Goal: Connect with others: Connect with others

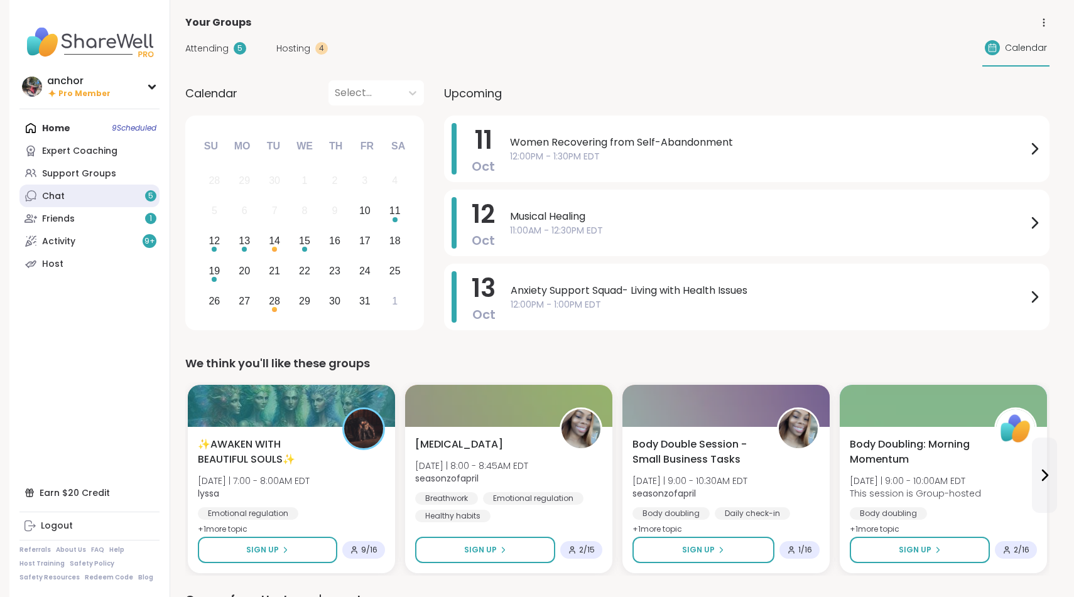
click at [115, 196] on link "Chat 5" at bounding box center [89, 196] width 140 height 23
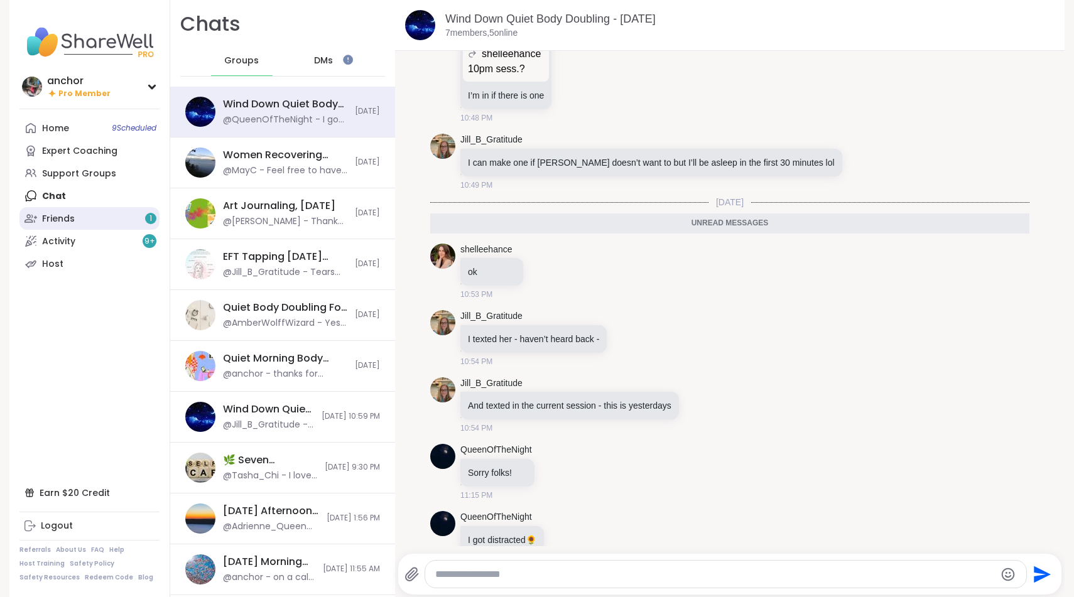
click at [127, 222] on link "Friends 1" at bounding box center [89, 218] width 140 height 23
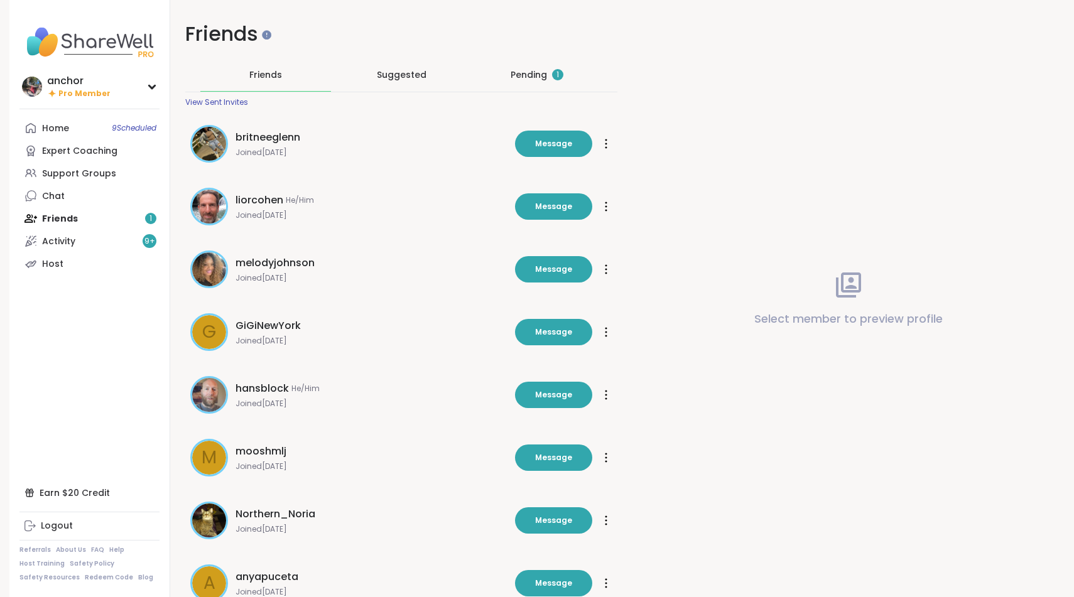
click at [524, 69] on div "Pending 1" at bounding box center [536, 74] width 53 height 13
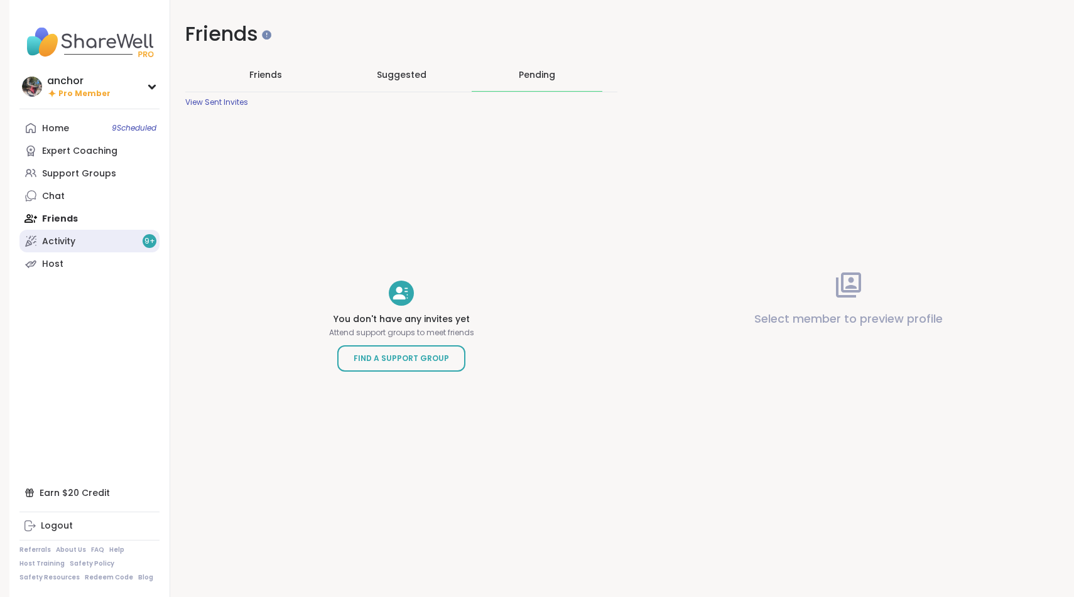
click at [85, 241] on link "Activity 9 +" at bounding box center [89, 241] width 140 height 23
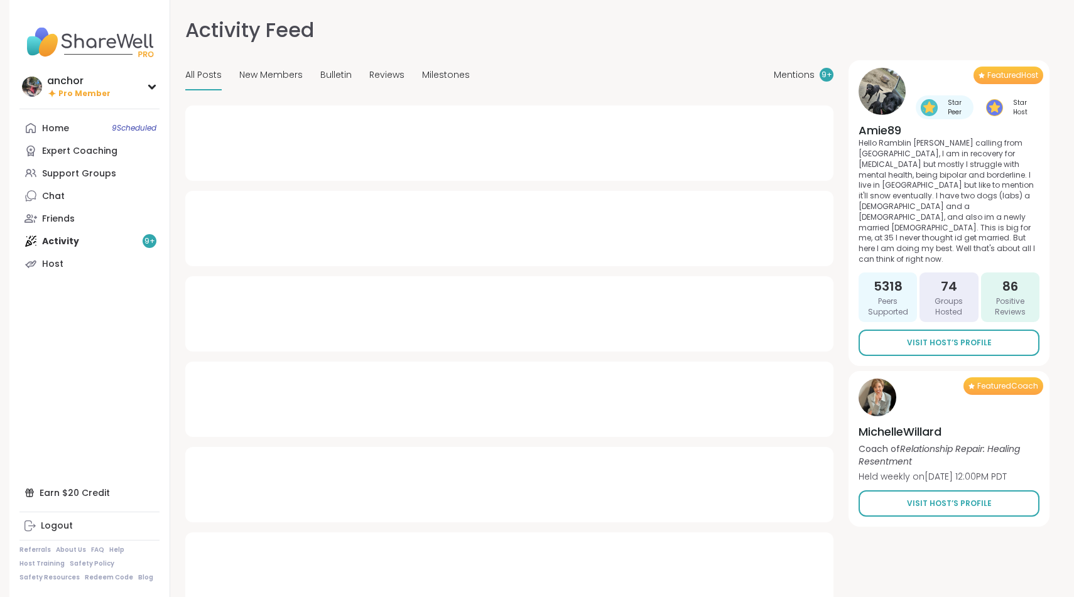
type textarea "*"
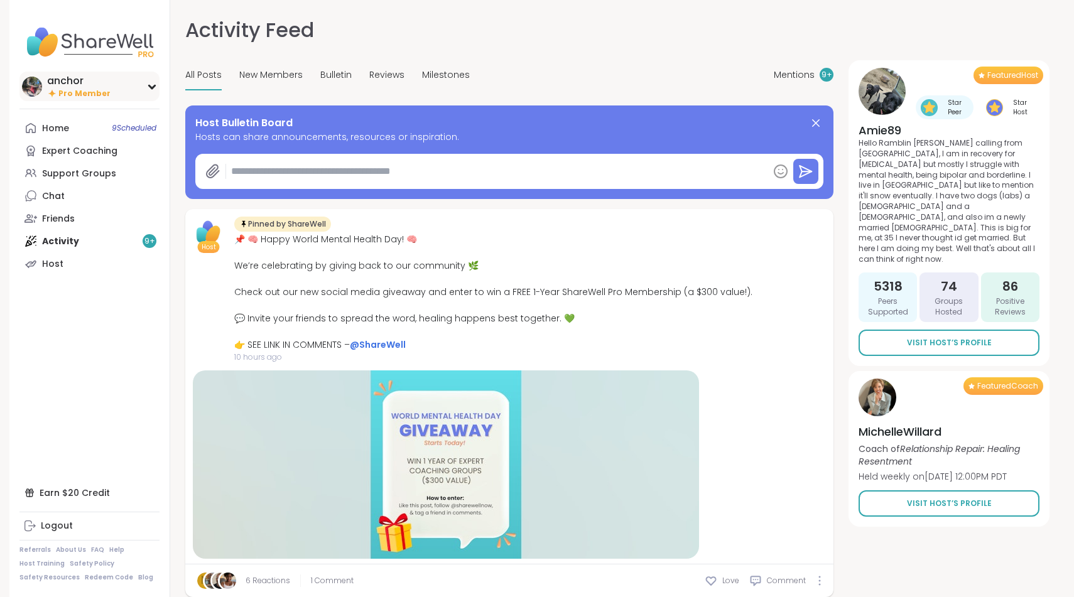
click at [80, 85] on div "anchor" at bounding box center [78, 81] width 63 height 14
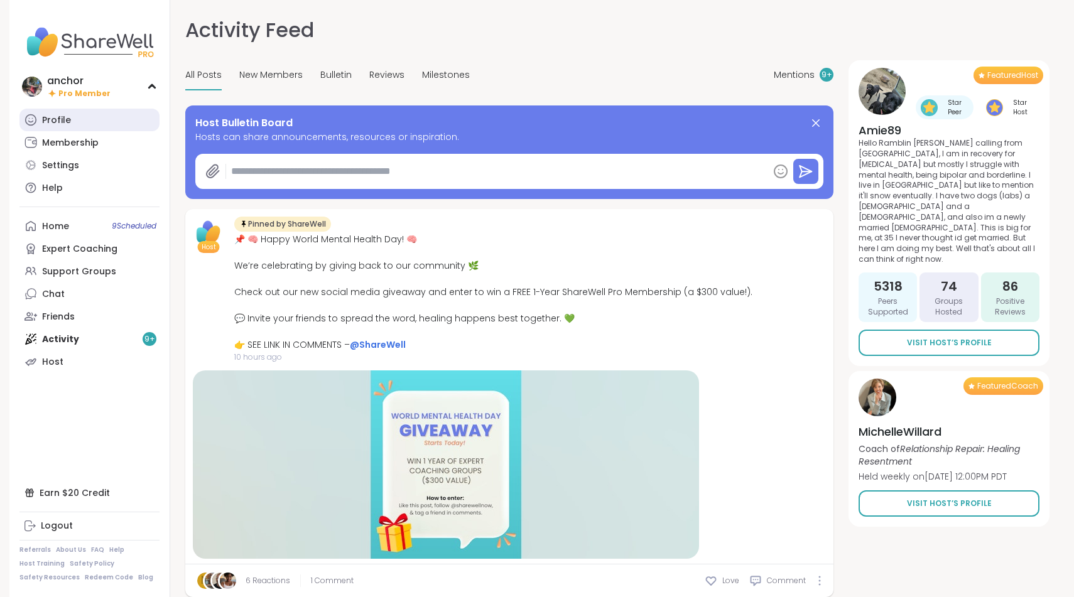
click at [67, 131] on div "Profile Membership Settings Help" at bounding box center [89, 154] width 140 height 90
click at [67, 117] on div "Profile" at bounding box center [56, 120] width 29 height 13
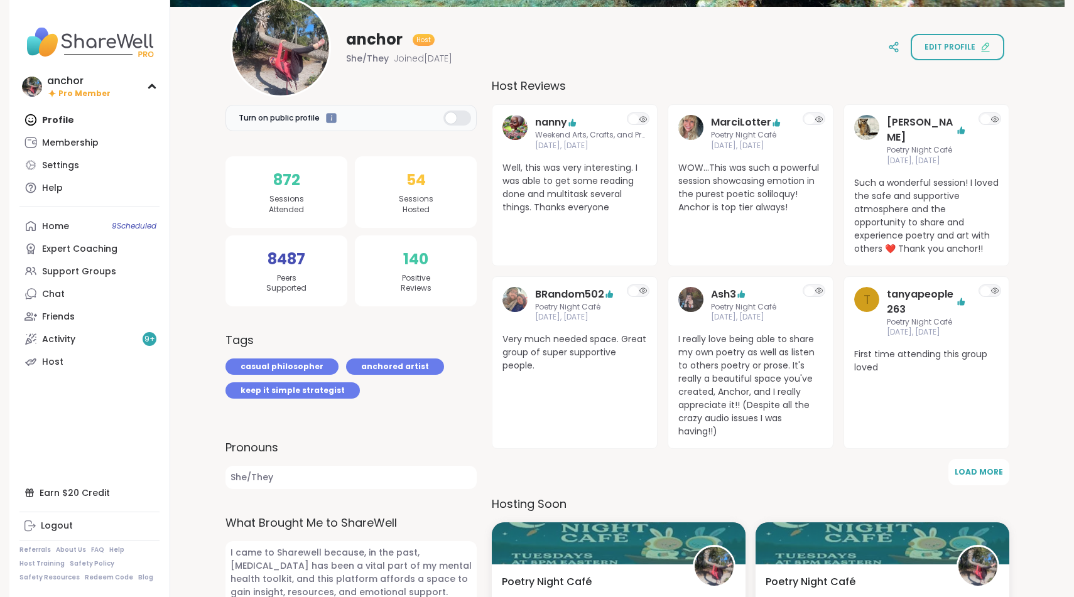
scroll to position [73, 0]
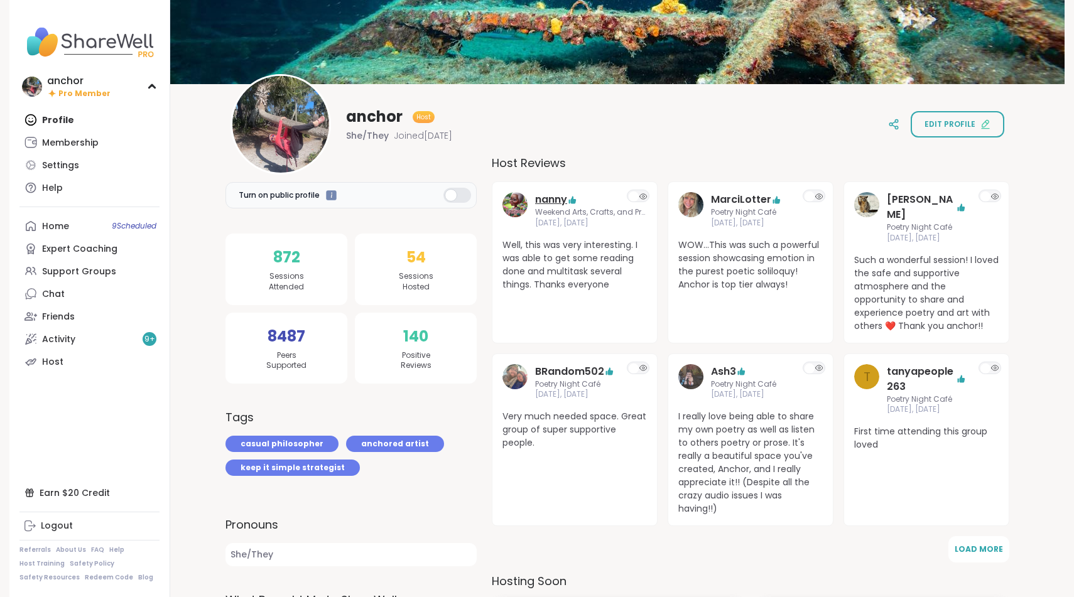
click at [541, 203] on link "nanny" at bounding box center [551, 199] width 32 height 15
click at [85, 46] on img at bounding box center [89, 42] width 140 height 44
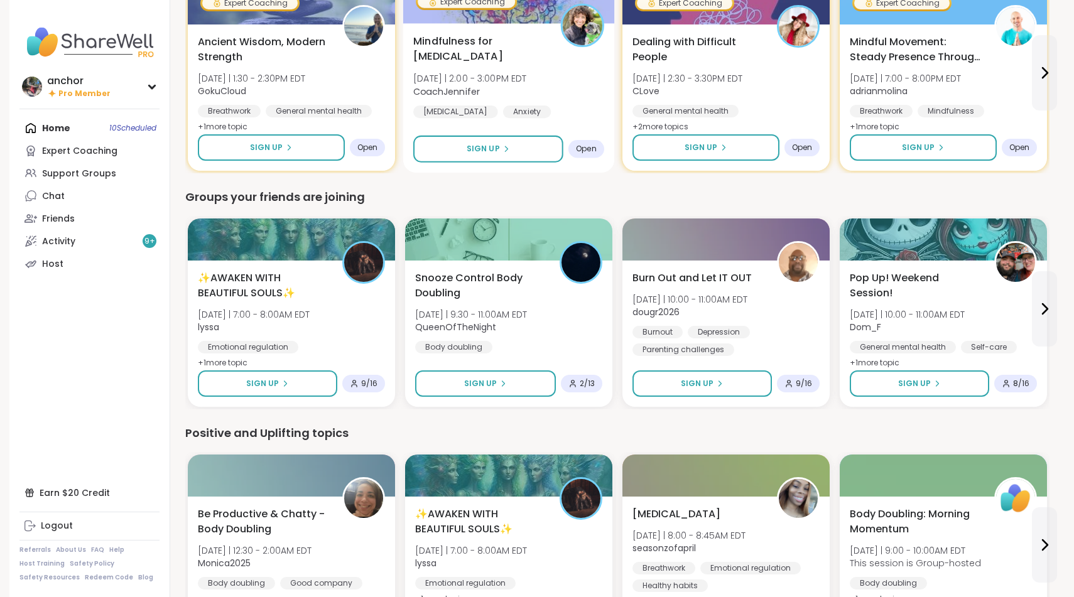
scroll to position [875, 0]
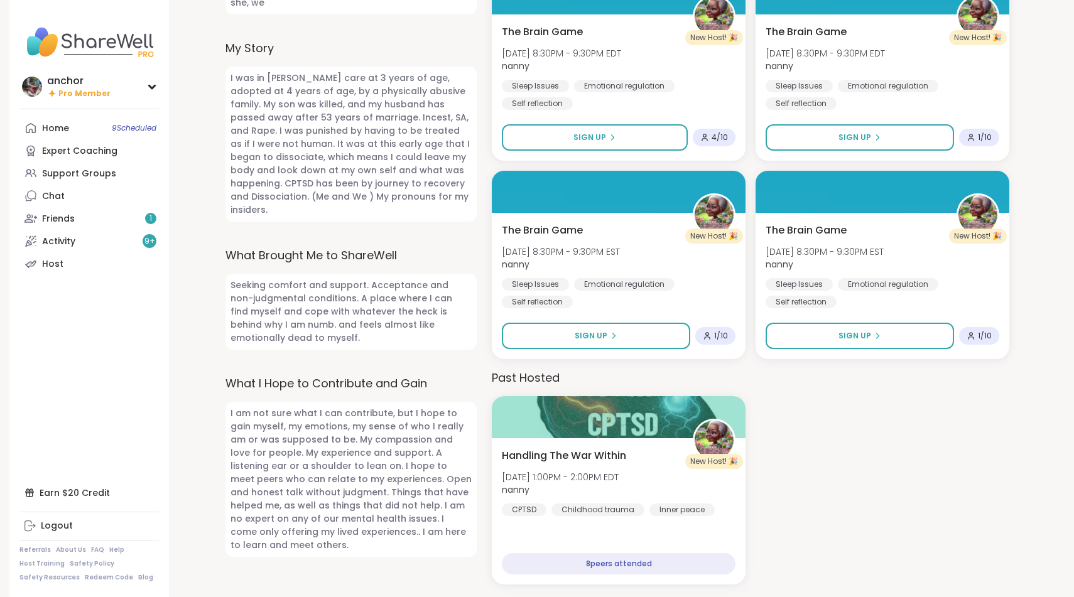
scroll to position [465, 0]
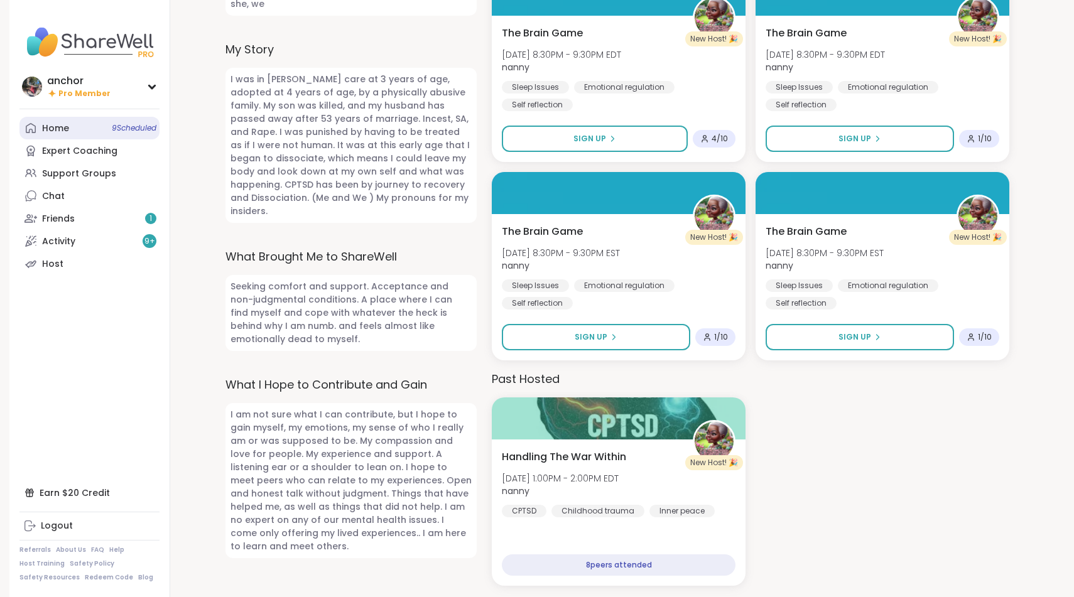
click at [70, 137] on link "Home 9 Scheduled" at bounding box center [89, 128] width 140 height 23
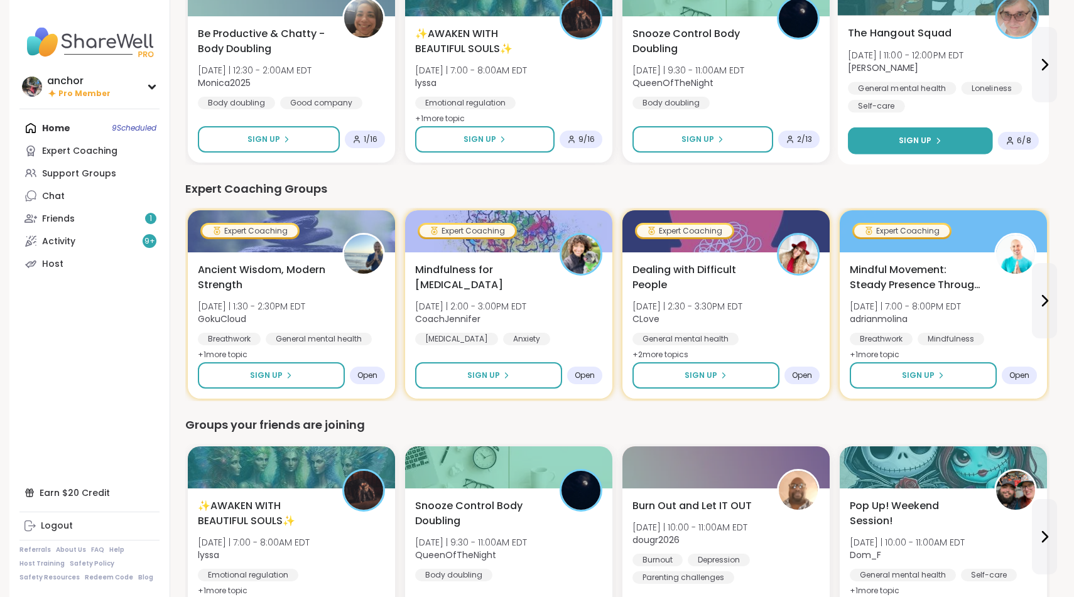
scroll to position [645, 0]
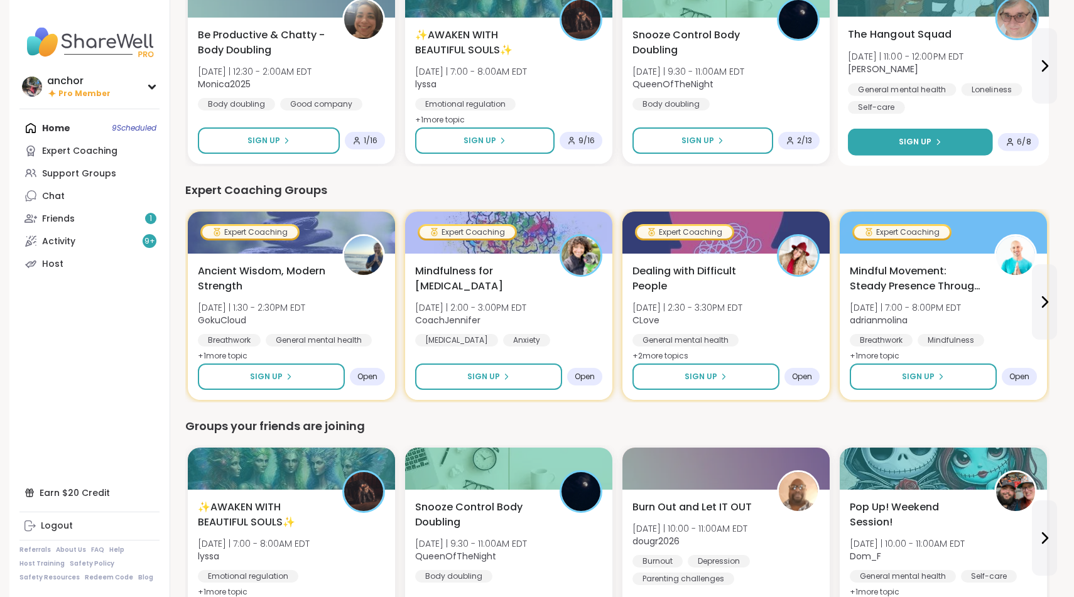
click at [897, 145] on button "Sign Up" at bounding box center [920, 142] width 145 height 27
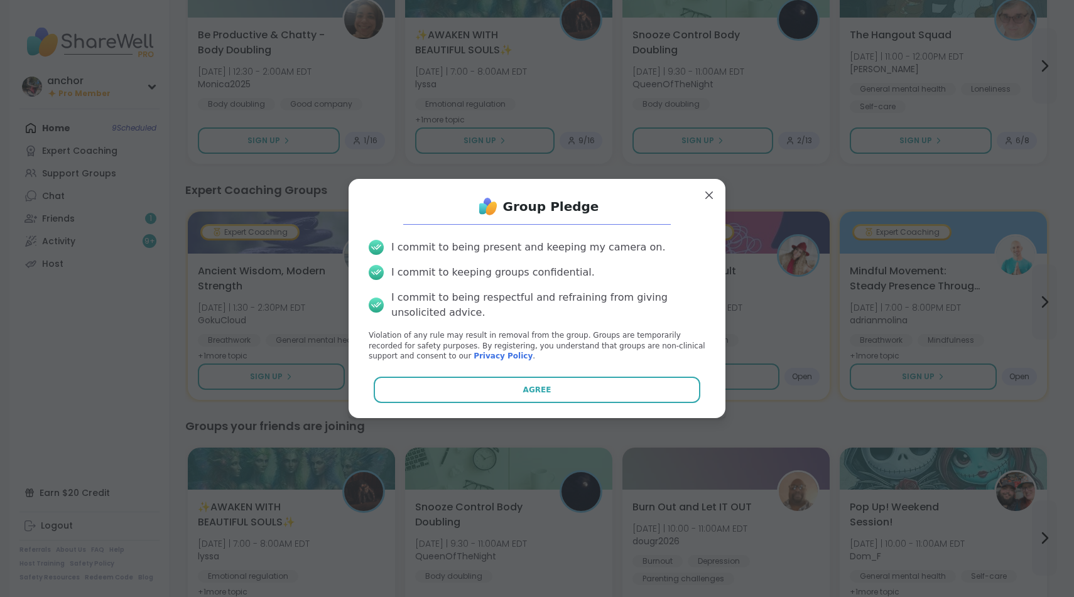
click at [634, 411] on div "Group Pledge I commit to being present and keeping my camera on. I commit to ke…" at bounding box center [536, 298] width 377 height 239
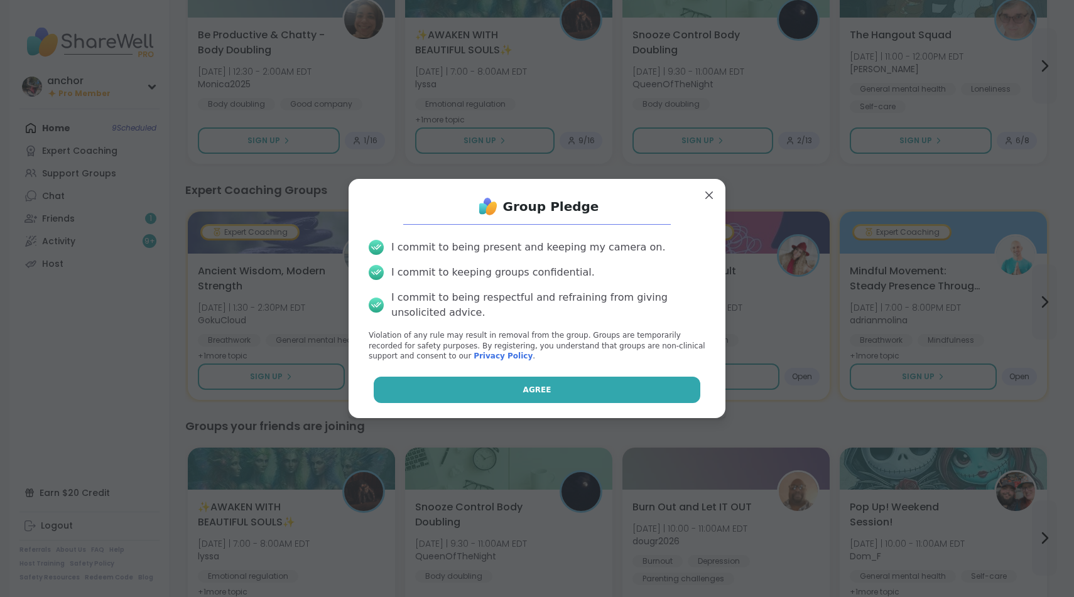
click at [631, 391] on button "Agree" at bounding box center [537, 390] width 327 height 26
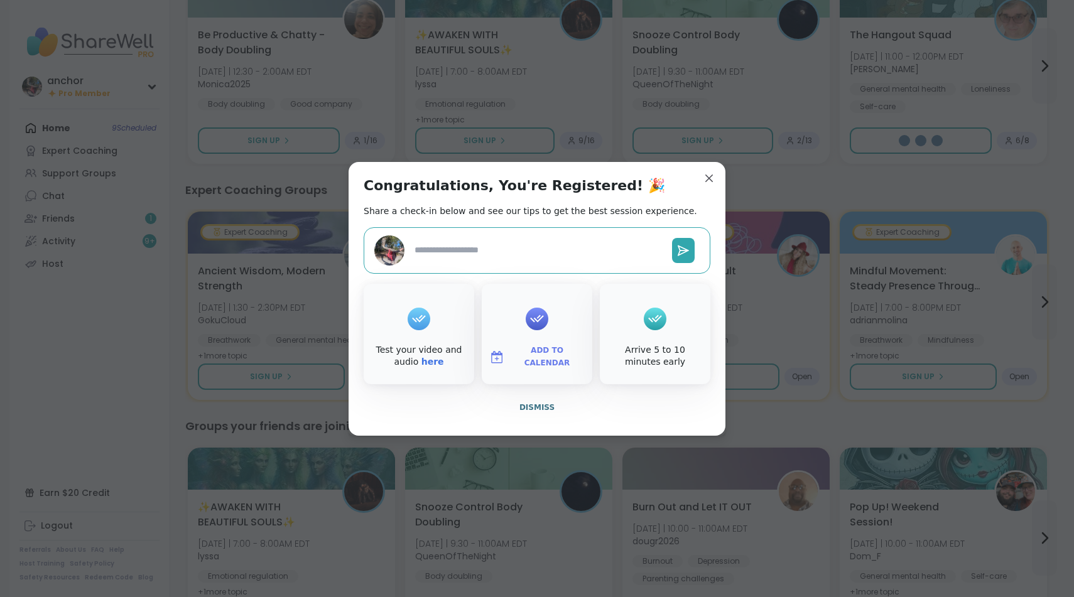
type textarea "*"
click at [547, 394] on button "Dismiss" at bounding box center [537, 407] width 347 height 26
